Goal: Transaction & Acquisition: Purchase product/service

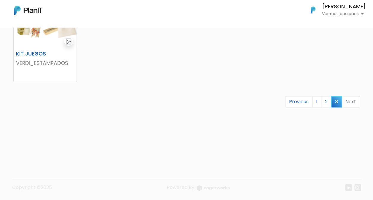
scroll to position [237, 0]
click at [318, 98] on link "1" at bounding box center [316, 101] width 9 height 11
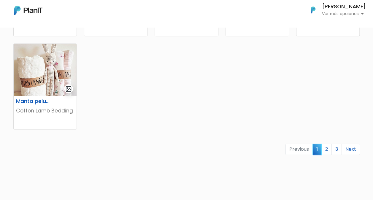
scroll to position [382, 0]
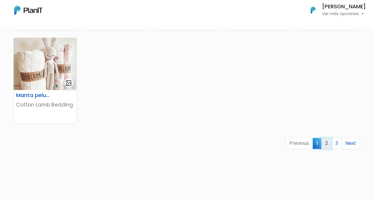
click at [326, 145] on link "2" at bounding box center [326, 143] width 10 height 11
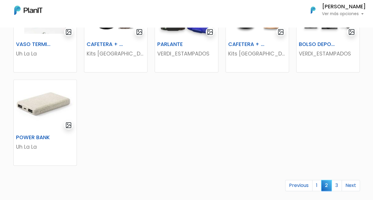
scroll to position [374, 0]
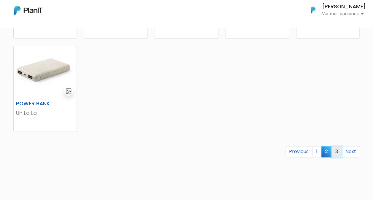
click at [340, 152] on link "3" at bounding box center [336, 151] width 10 height 11
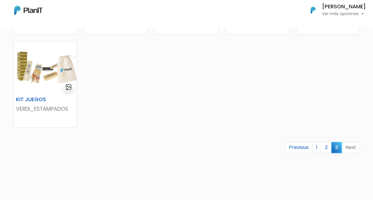
scroll to position [213, 0]
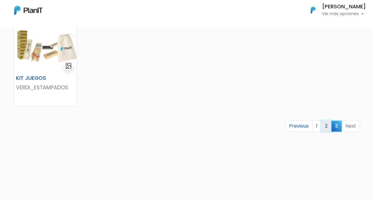
click at [327, 128] on link "2" at bounding box center [326, 125] width 10 height 11
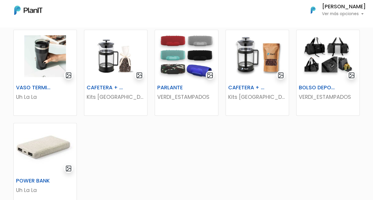
scroll to position [386, 0]
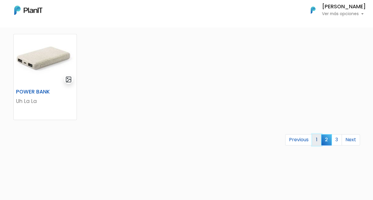
click at [315, 140] on link "1" at bounding box center [316, 139] width 9 height 11
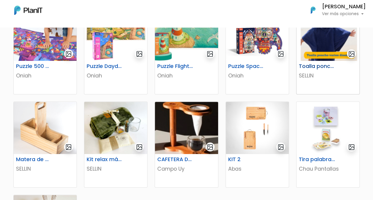
scroll to position [237, 0]
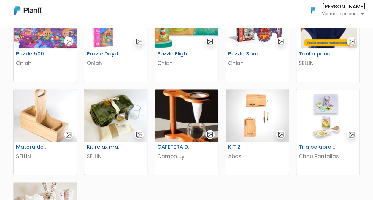
click at [111, 120] on img at bounding box center [115, 115] width 63 height 52
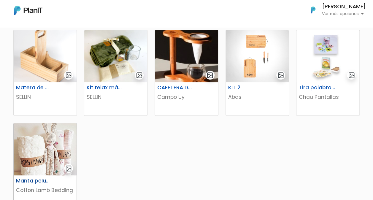
click at [50, 147] on img at bounding box center [45, 149] width 63 height 52
click at [185, 67] on img at bounding box center [186, 56] width 63 height 52
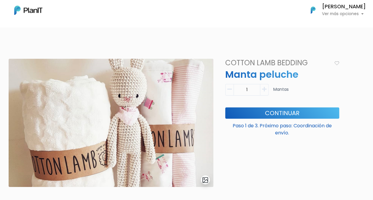
click at [91, 25] on nav "Mis Compras Mi Lista Editar Información Cerrar Sesión XXLucia Faccin Ver más op…" at bounding box center [186, 13] width 373 height 27
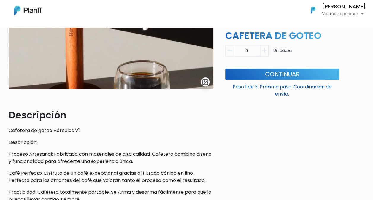
scroll to position [89, 0]
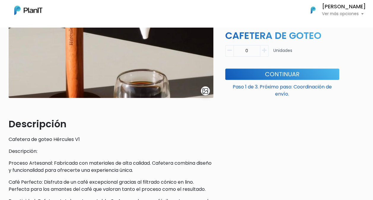
click at [263, 48] on icon "button" at bounding box center [264, 50] width 4 height 5
type input "1"
click at [278, 75] on button "Continuar" at bounding box center [282, 74] width 114 height 11
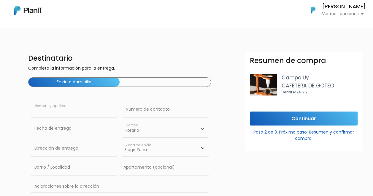
click at [104, 112] on input "text" at bounding box center [74, 109] width 87 height 17
type input "Lucía Facchin"
type input "099375343"
type input "1891 Constituyente"
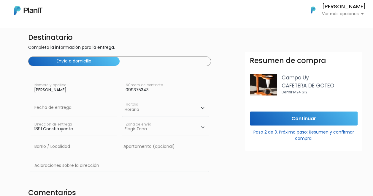
scroll to position [30, 0]
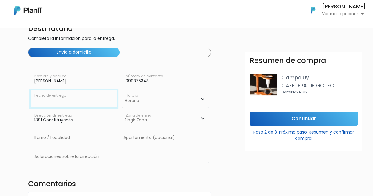
click at [90, 104] on input "text" at bounding box center [74, 98] width 87 height 17
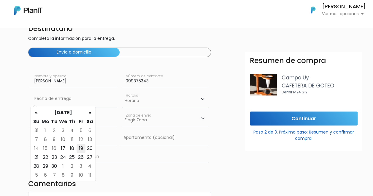
click at [80, 149] on td "19" at bounding box center [81, 148] width 9 height 9
type input "19/09/2025"
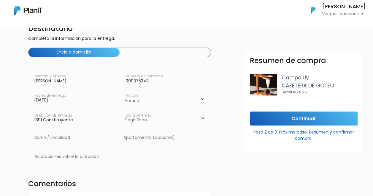
click at [201, 99] on select "Horario 08:00 - 10:00 10:00 - 12:00 14:00 - 16:00 16:00 - 18:00" at bounding box center [165, 98] width 87 height 17
select select "1"
click at [122, 90] on select "Horario 08:00 - 10:00 10:00 - 12:00 14:00 - 16:00 16:00 - 18:00" at bounding box center [165, 98] width 87 height 17
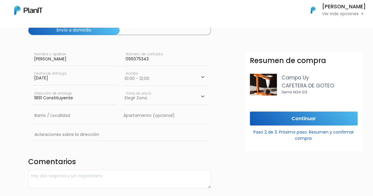
scroll to position [59, 0]
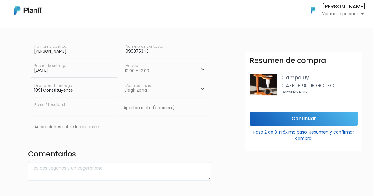
click at [87, 107] on input "text" at bounding box center [74, 107] width 87 height 17
type input "Montevideo"
click at [135, 103] on input "text" at bounding box center [164, 107] width 89 height 17
type input "Montevideo"
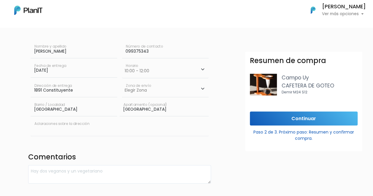
click at [110, 122] on input "text" at bounding box center [120, 126] width 178 height 17
click at [145, 128] on input "text" at bounding box center [120, 126] width 178 height 17
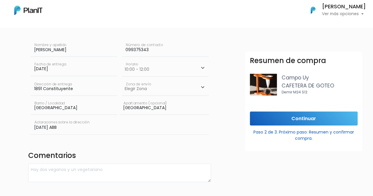
scroll to position [12, 0]
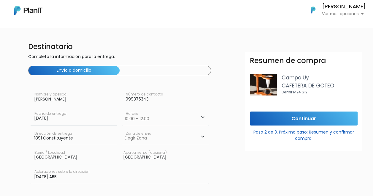
type input "Family Day ABB"
click at [311, 120] on input "Continuar" at bounding box center [304, 118] width 108 height 14
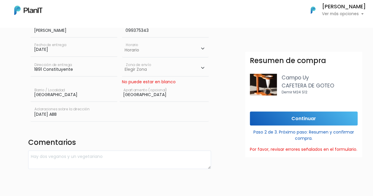
scroll to position [71, 0]
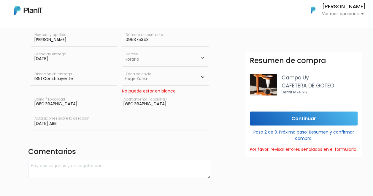
click at [201, 74] on select "Elegir Zona Zona américa Oficina Montevideo" at bounding box center [165, 77] width 87 height 17
select select "10"
click at [122, 69] on select "Elegir Zona Zona américa Oficina Montevideo" at bounding box center [165, 77] width 87 height 17
click at [202, 58] on select "Horario 08:00 - 10:00 10:00 - 12:00 14:00 - 16:00 16:00 - 18:00" at bounding box center [165, 57] width 87 height 17
select select "1"
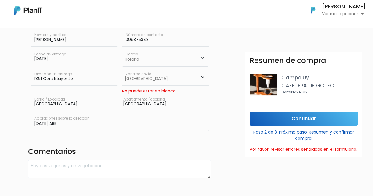
click at [122, 49] on select "Horario 08:00 - 10:00 10:00 - 12:00 14:00 - 16:00 16:00 - 18:00" at bounding box center [165, 57] width 87 height 17
click at [290, 118] on input "Continuar" at bounding box center [304, 118] width 108 height 14
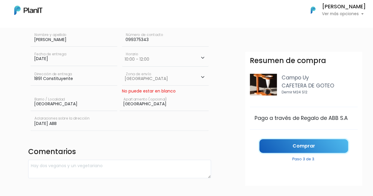
click at [324, 144] on link "Comprar" at bounding box center [303, 146] width 89 height 14
